Goal: Information Seeking & Learning: Find specific fact

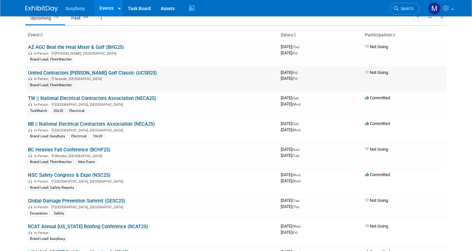
scroll to position [34, 0]
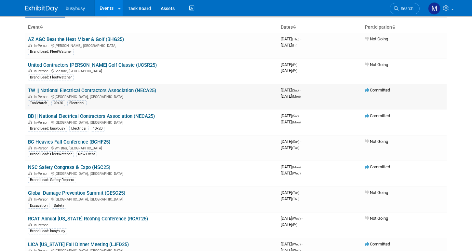
click at [120, 90] on link "TW || National Electrical Contractors Association (NECA25)" at bounding box center [92, 90] width 128 height 6
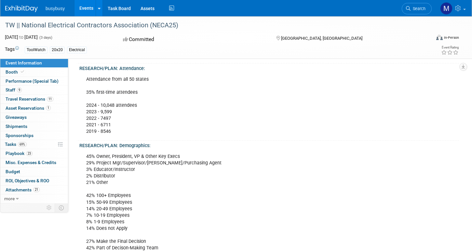
scroll to position [170, 0]
click at [16, 100] on span "Travel Reservations 11" at bounding box center [30, 98] width 48 height 5
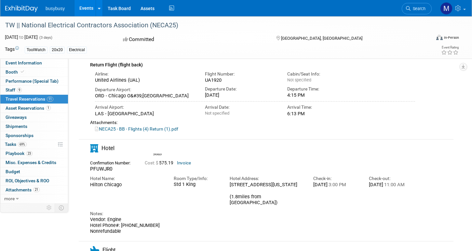
scroll to position [155, 0]
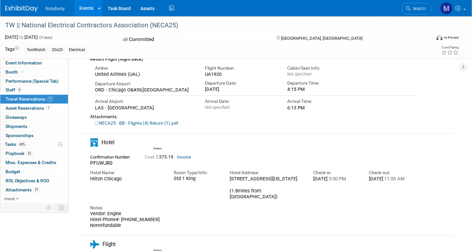
drag, startPoint x: 127, startPoint y: 195, endPoint x: 87, endPoint y: 192, distance: 39.8
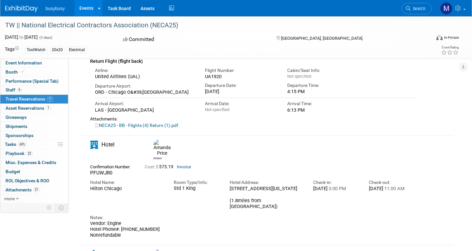
click at [87, 192] on div "Hotel Name: [GEOGRAPHIC_DATA] Room Type/Info: Std 1 King 3:00 PM" at bounding box center [252, 193] width 335 height 34
copy div "Hilton Chicago"
drag, startPoint x: 246, startPoint y: 194, endPoint x: 230, endPoint y: 191, distance: 16.6
click at [230, 191] on div "[STREET_ADDRESS][US_STATE] (1.8miles from [GEOGRAPHIC_DATA])" at bounding box center [267, 197] width 74 height 24
click at [240, 196] on div "[STREET_ADDRESS][US_STATE] (1.8miles from [GEOGRAPHIC_DATA])" at bounding box center [267, 197] width 74 height 24
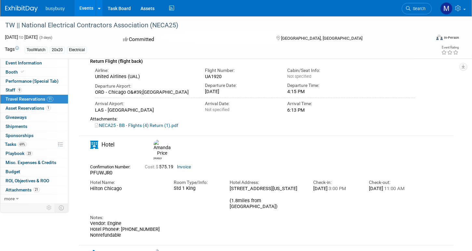
drag, startPoint x: 255, startPoint y: 199, endPoint x: 225, endPoint y: 190, distance: 31.5
click at [225, 190] on div "Hotel Address: [STREET_ADDRESS][US_STATE] (1.8miles from [GEOGRAPHIC_DATA])" at bounding box center [267, 193] width 84 height 34
copy div "[STREET_ADDRESS][US_STATE]"
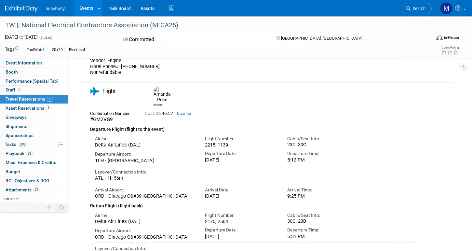
scroll to position [321, 0]
